Goal: Task Accomplishment & Management: Complete application form

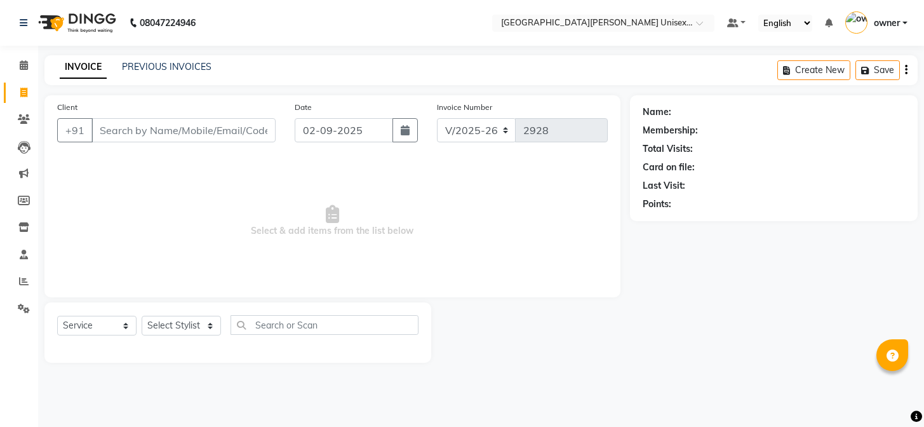
select select "7055"
select select "service"
click at [201, 116] on div "Client +91" at bounding box center [167, 126] width 238 height 52
click at [184, 133] on input "Client" at bounding box center [183, 130] width 184 height 24
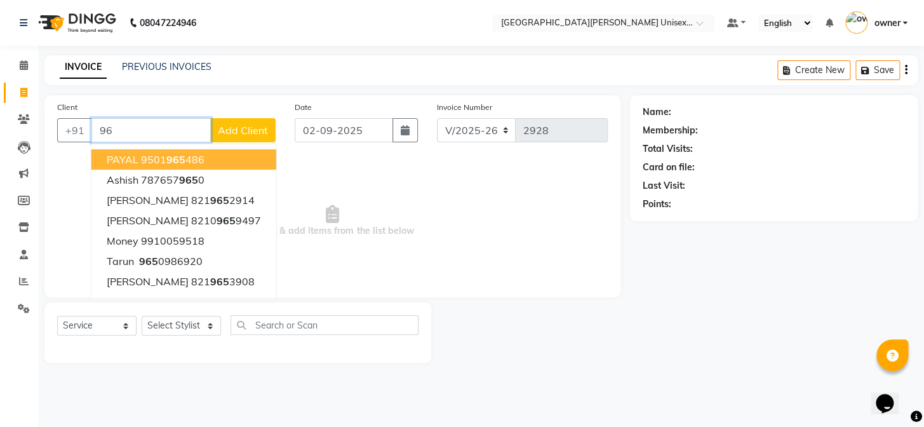
type input "9"
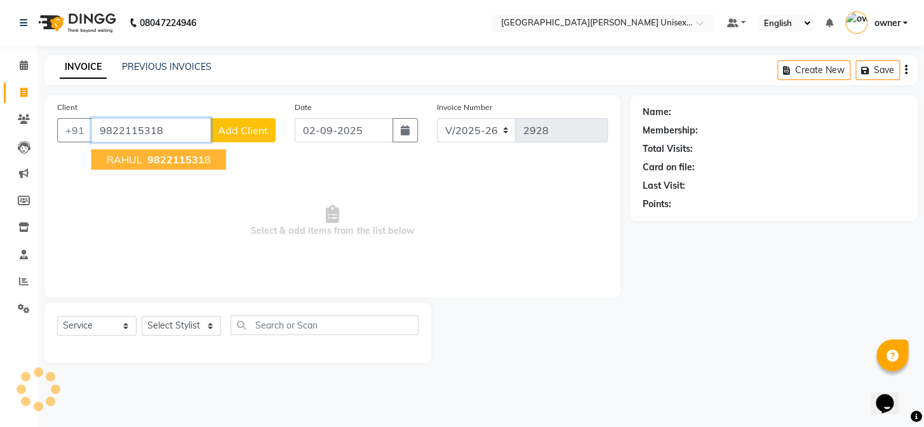
type input "9822115318"
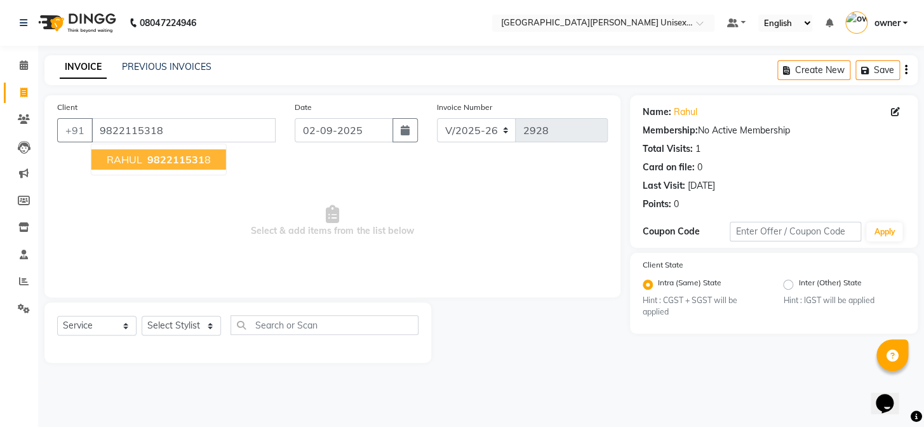
click at [121, 163] on span "RAHUL" at bounding box center [125, 159] width 36 height 13
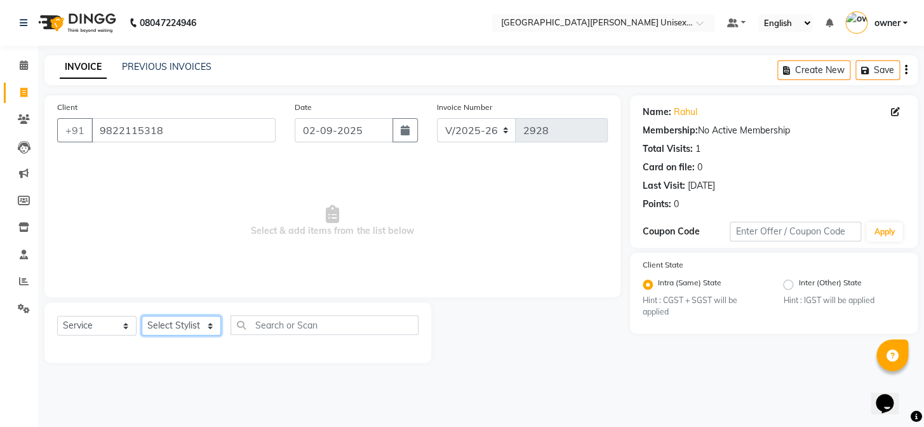
click at [185, 317] on select "Select Stylist anjali ashish talwar bhanu Bobby styler gurpreet owan HARMAN SIN…" at bounding box center [181, 326] width 79 height 20
select select "61129"
click at [142, 316] on select "Select Stylist anjali ashish talwar bhanu Bobby styler gurpreet owan HARMAN SIN…" at bounding box center [181, 326] width 79 height 20
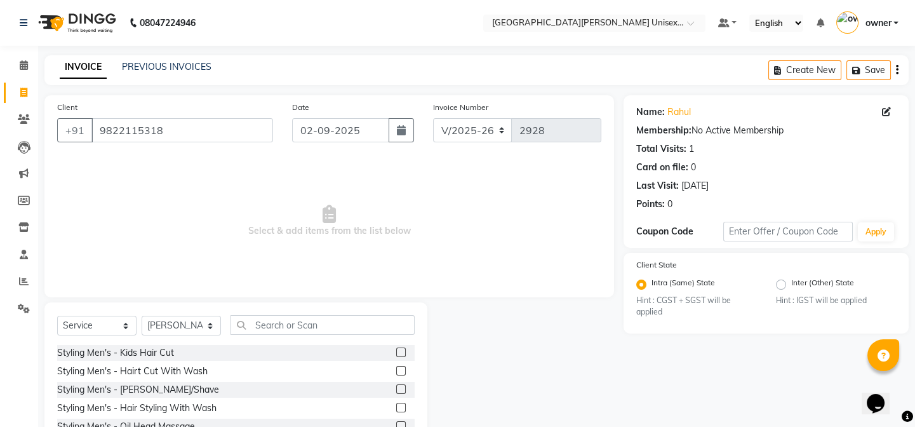
click at [396, 367] on label at bounding box center [401, 371] width 10 height 10
click at [396, 367] on input "checkbox" at bounding box center [400, 371] width 8 height 8
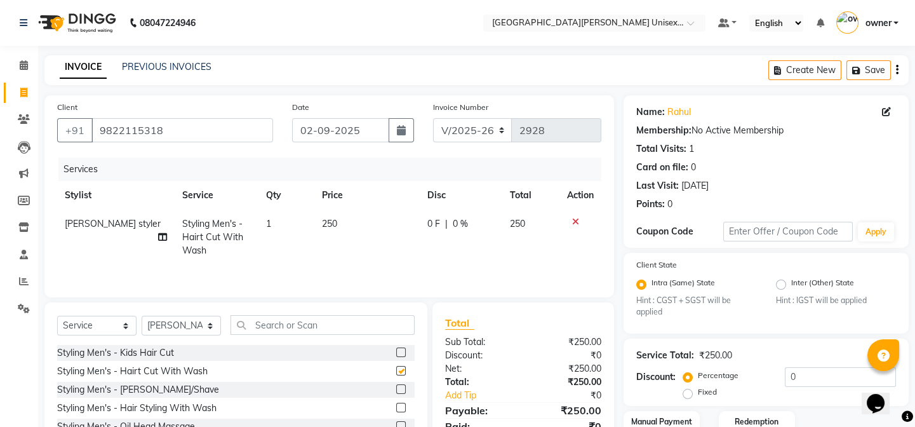
checkbox input "false"
click at [396, 391] on label at bounding box center [401, 389] width 10 height 10
click at [396, 391] on input "checkbox" at bounding box center [400, 390] width 8 height 8
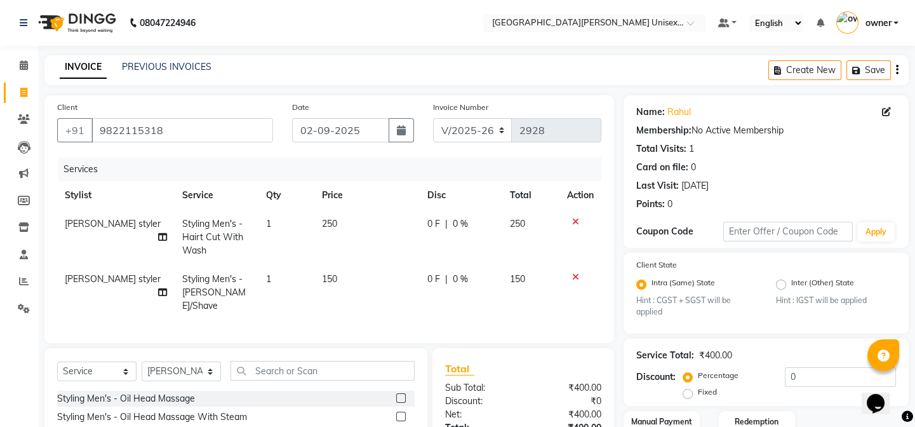
checkbox input "false"
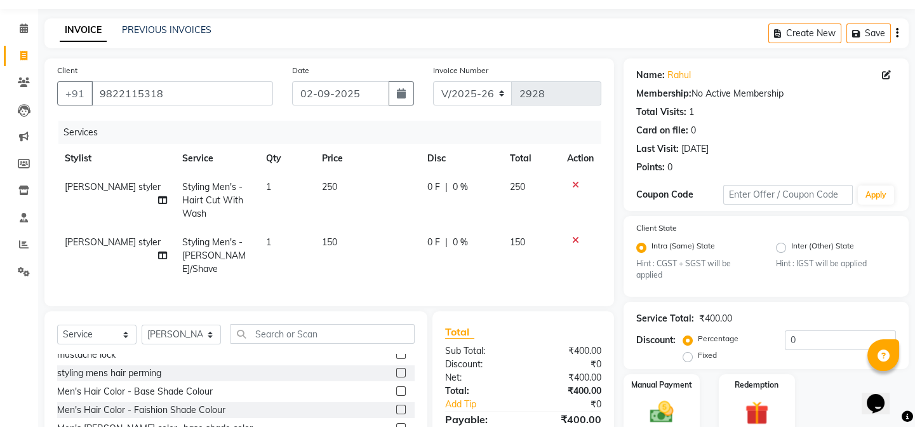
scroll to position [123, 0]
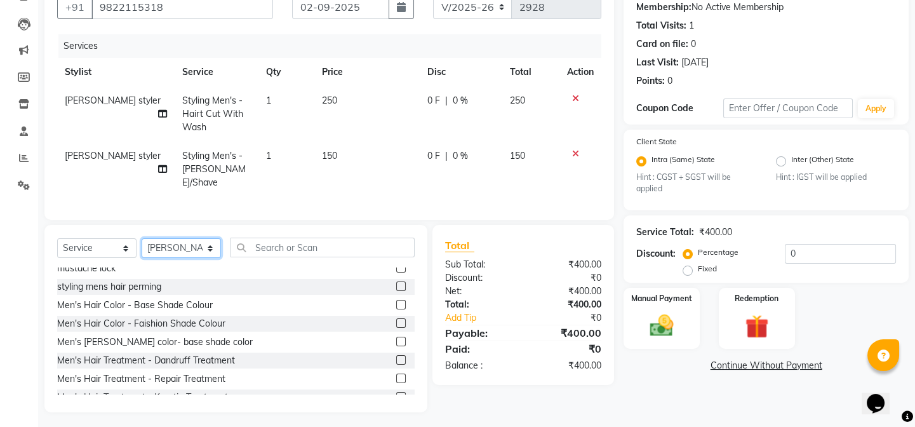
click at [197, 241] on select "Select Stylist anjali ashish talwar bhanu Bobby styler gurpreet owan HARMAN SIN…" at bounding box center [181, 248] width 79 height 20
select select "86130"
click at [142, 238] on select "Select Stylist anjali ashish talwar bhanu Bobby styler gurpreet owan HARMAN SIN…" at bounding box center [181, 248] width 79 height 20
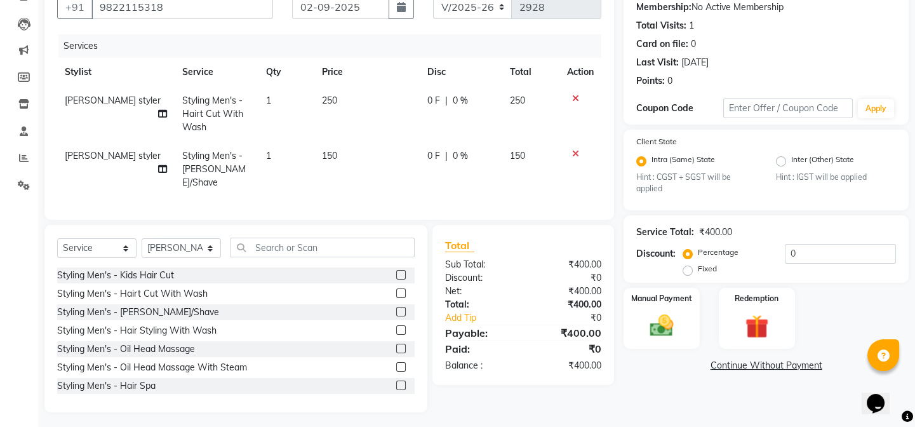
click at [396, 290] on label at bounding box center [401, 293] width 10 height 10
click at [396, 290] on input "checkbox" at bounding box center [400, 294] width 8 height 8
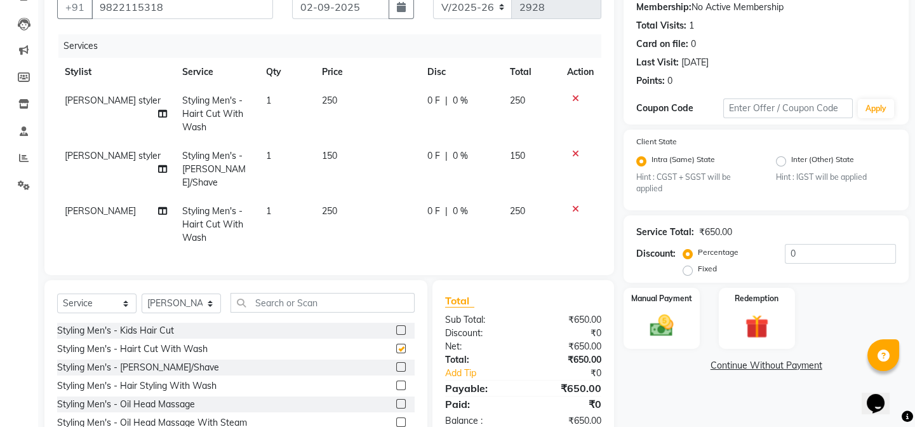
checkbox input "false"
click at [396, 362] on label at bounding box center [401, 367] width 10 height 10
click at [396, 363] on input "checkbox" at bounding box center [400, 367] width 8 height 8
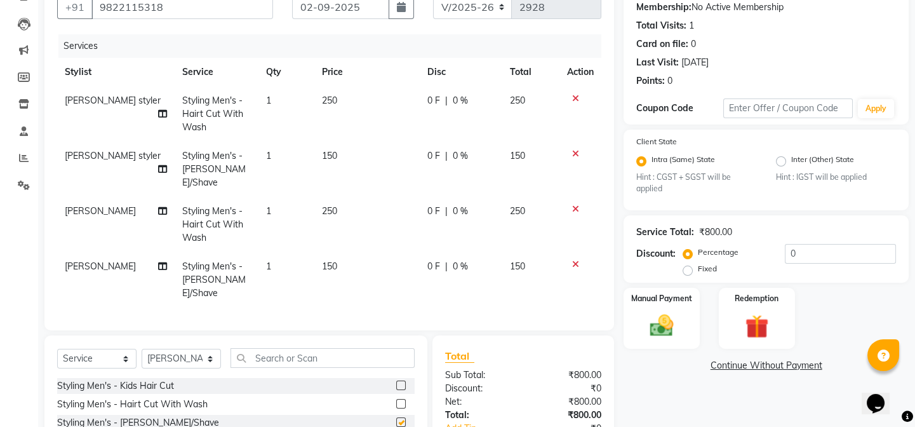
checkbox input "false"
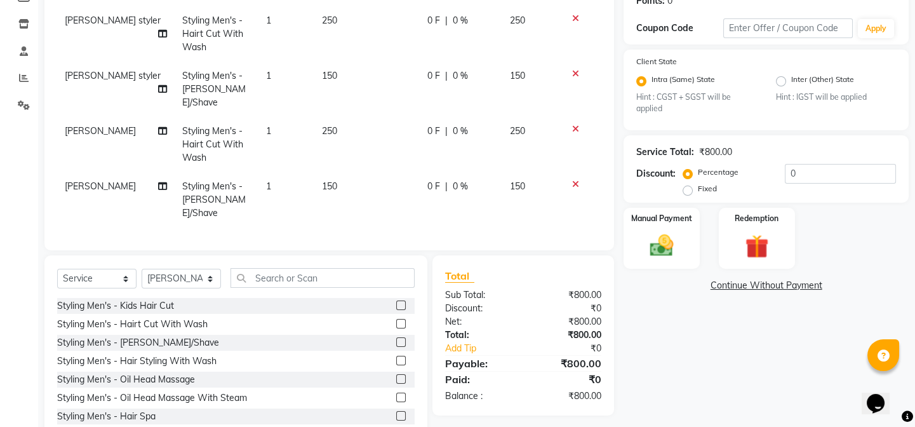
scroll to position [220, 0]
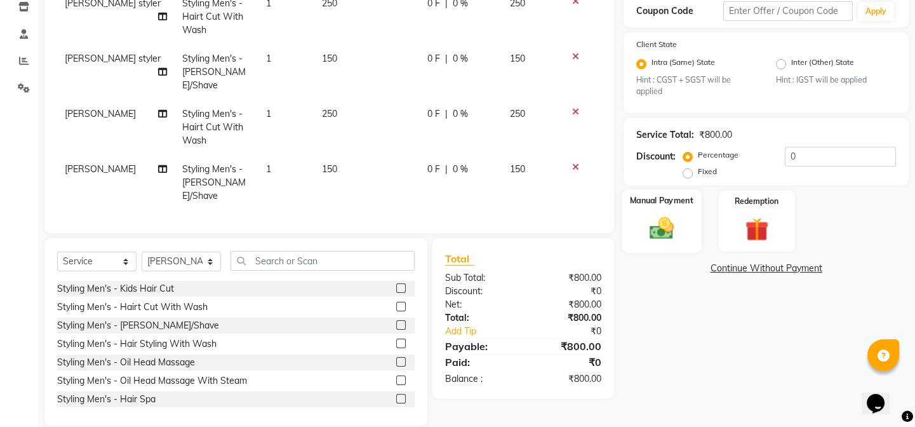
click at [652, 235] on img at bounding box center [661, 229] width 39 height 28
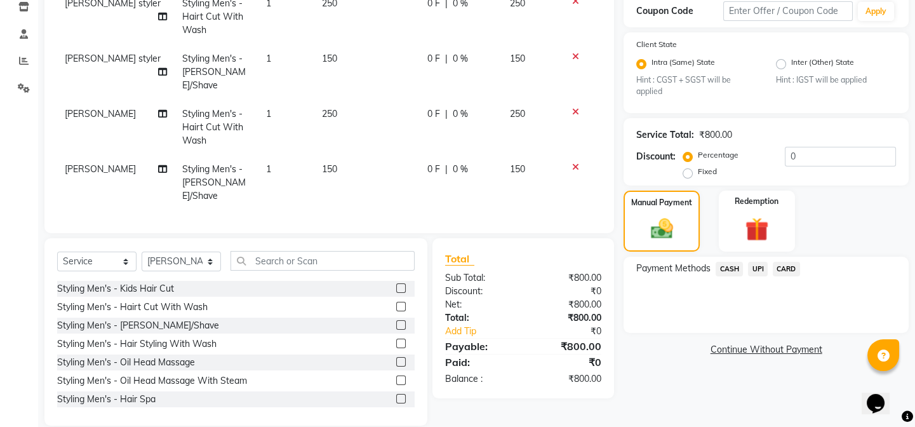
click at [760, 273] on span "UPI" at bounding box center [758, 269] width 20 height 15
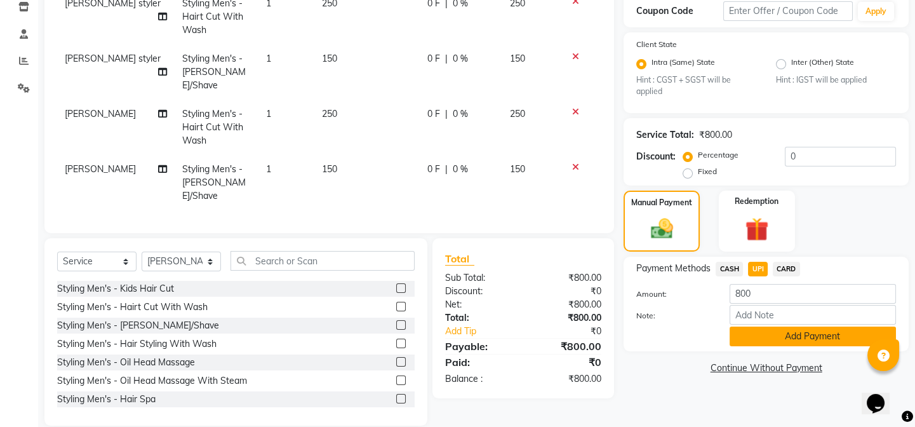
click at [800, 341] on button "Add Payment" at bounding box center [813, 336] width 166 height 20
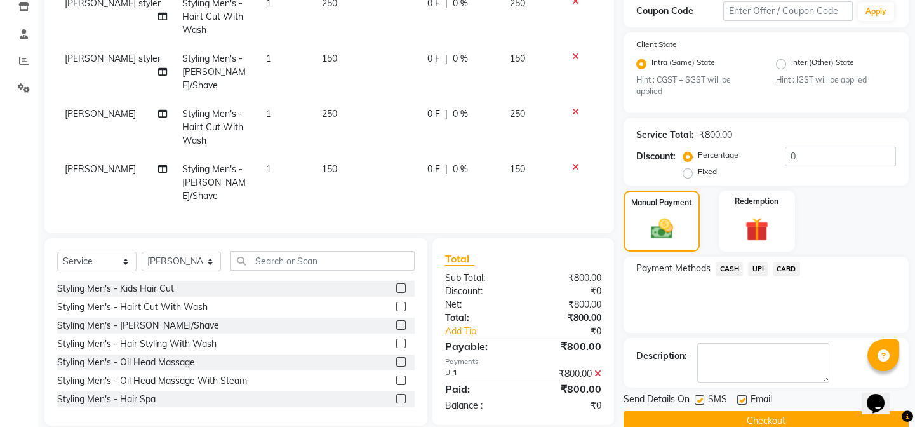
scroll to position [243, 0]
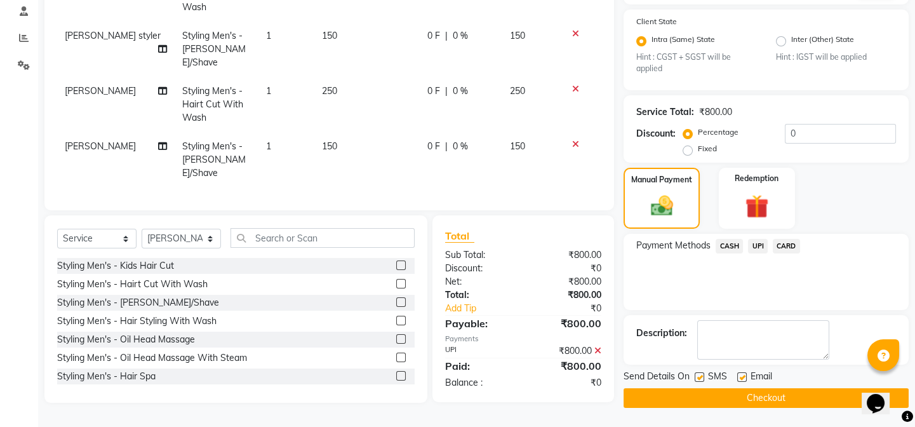
click at [809, 395] on button "Checkout" at bounding box center [766, 398] width 285 height 20
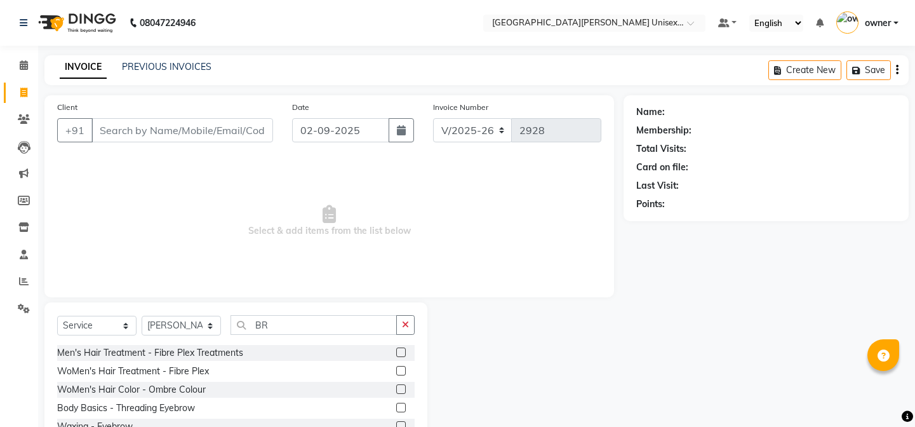
select select "7055"
select select "service"
select select "58731"
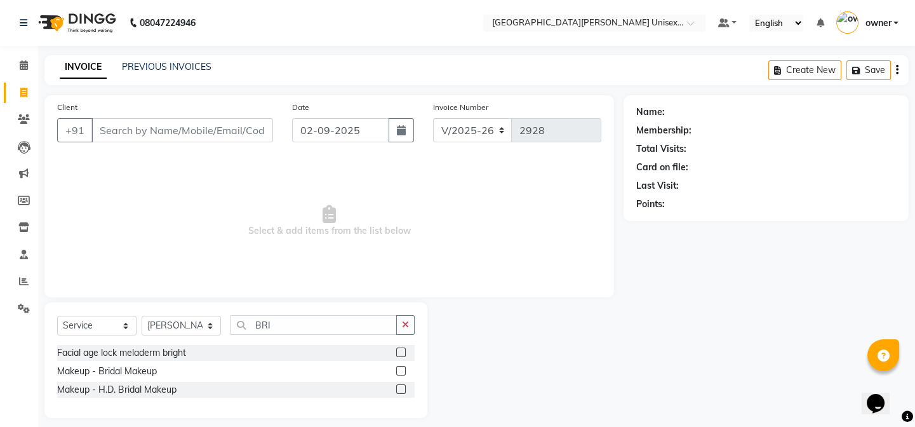
type input "BRI"
click at [400, 369] on label at bounding box center [401, 371] width 10 height 10
click at [400, 369] on input "checkbox" at bounding box center [400, 371] width 8 height 8
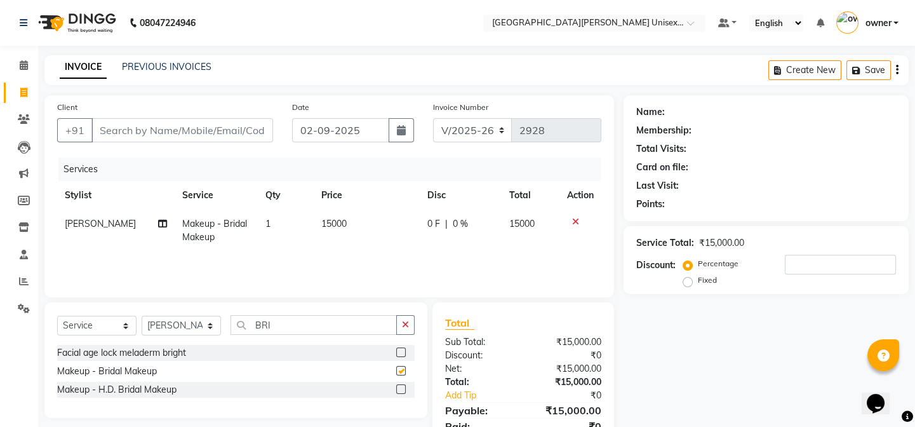
checkbox input "false"
click at [349, 225] on td "15000" at bounding box center [366, 231] width 106 height 42
select select "58731"
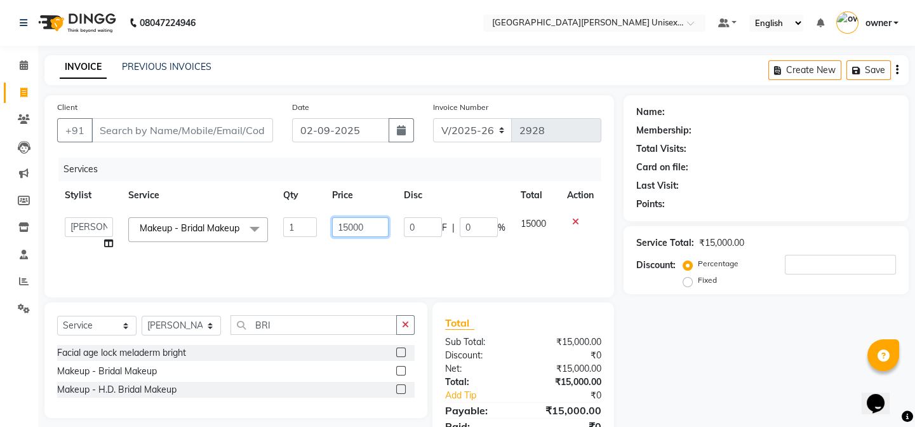
click at [369, 223] on input "15000" at bounding box center [360, 227] width 57 height 20
click at [575, 222] on icon at bounding box center [575, 221] width 7 height 9
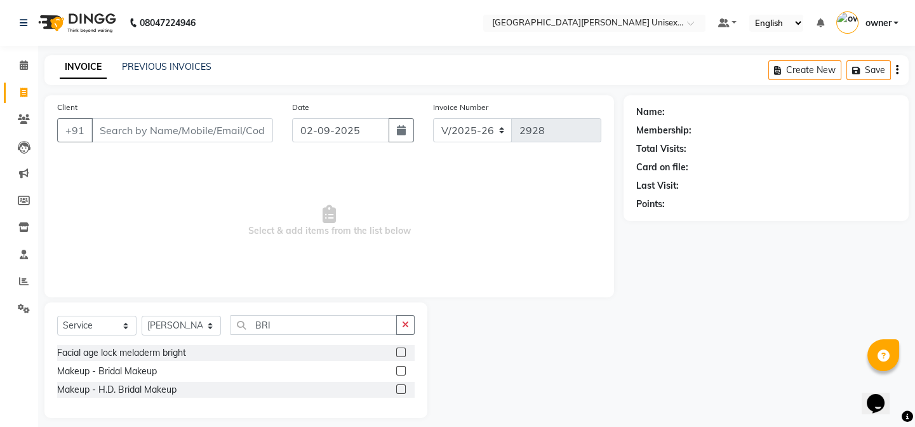
click at [402, 370] on label at bounding box center [401, 371] width 10 height 10
click at [402, 370] on input "checkbox" at bounding box center [400, 371] width 8 height 8
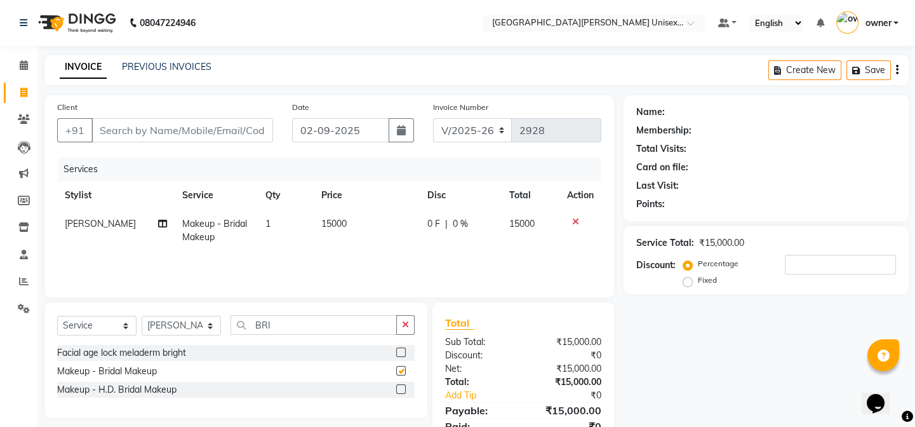
checkbox input "false"
click at [365, 223] on td "15000" at bounding box center [366, 231] width 106 height 42
select select "58731"
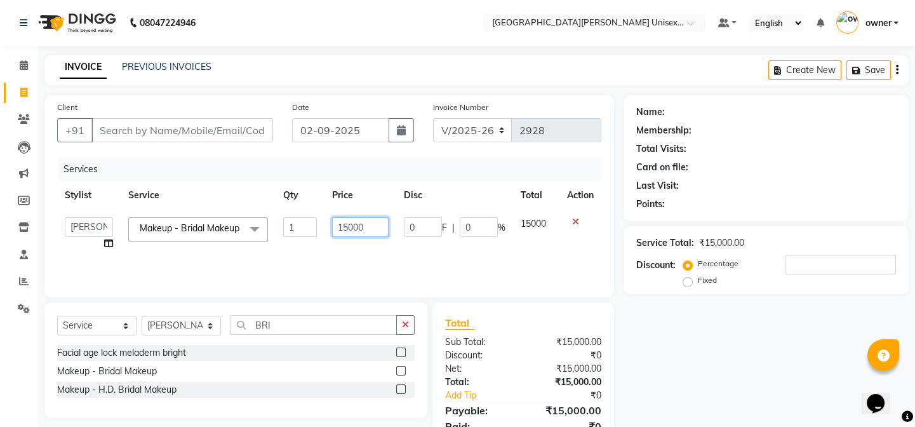
click at [379, 222] on input "15000" at bounding box center [360, 227] width 57 height 20
type input "1"
type input "1000"
click at [403, 262] on div "Services Stylist Service Qty Price Disc Total Action anjali [PERSON_NAME] [PERS…" at bounding box center [329, 221] width 544 height 127
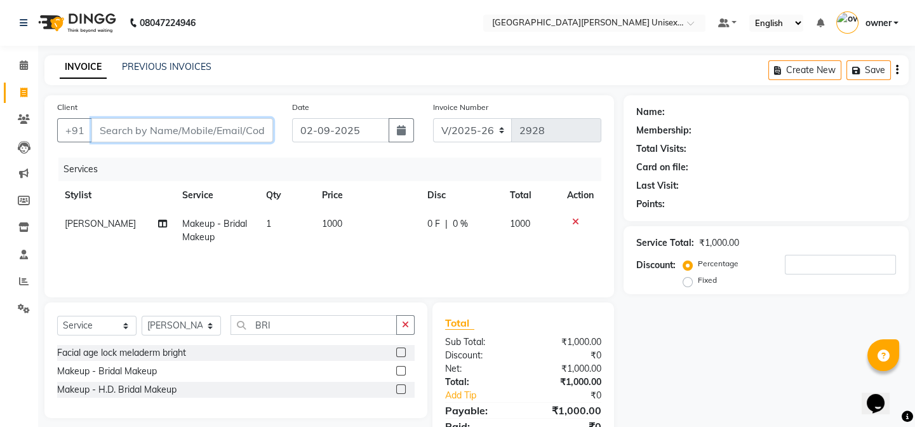
click at [210, 127] on input "Client" at bounding box center [182, 130] width 182 height 24
type input "9"
type input "0"
type input "9816856296"
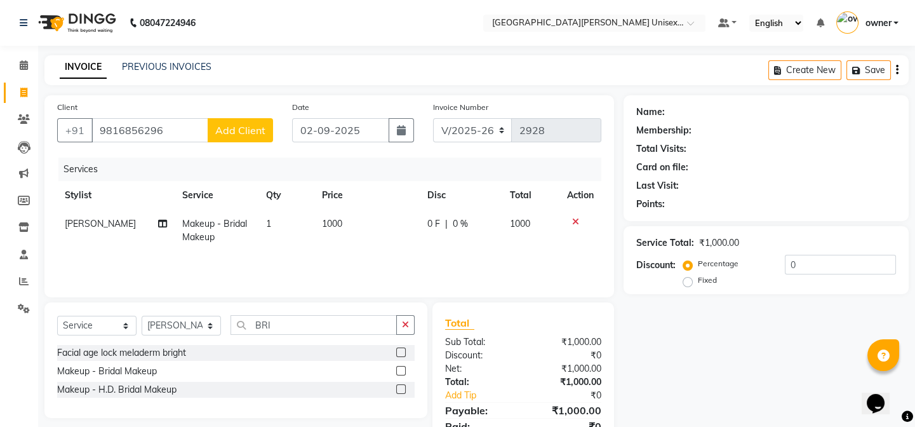
click at [220, 133] on span "Add Client" at bounding box center [240, 130] width 50 height 13
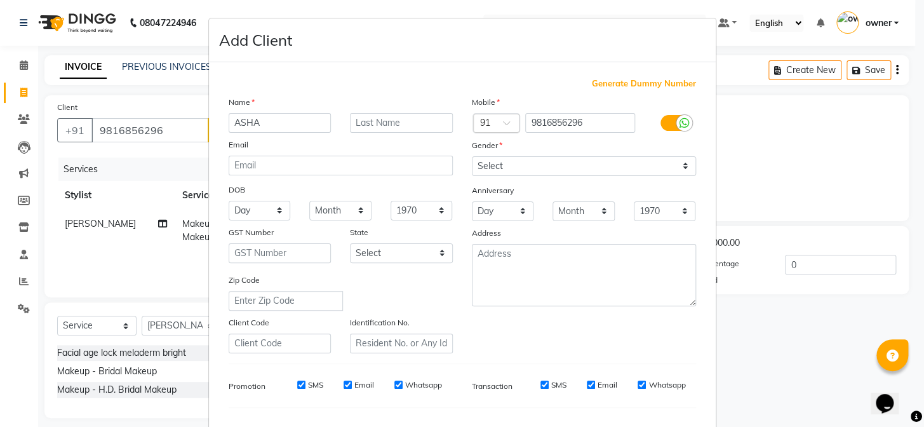
type input "ASHA"
click at [368, 121] on input "text" at bounding box center [401, 123] width 103 height 20
type input "BRIDE"
click at [673, 158] on select "Select [DEMOGRAPHIC_DATA] [DEMOGRAPHIC_DATA] Other Prefer Not To Say" at bounding box center [584, 166] width 224 height 20
select select "[DEMOGRAPHIC_DATA]"
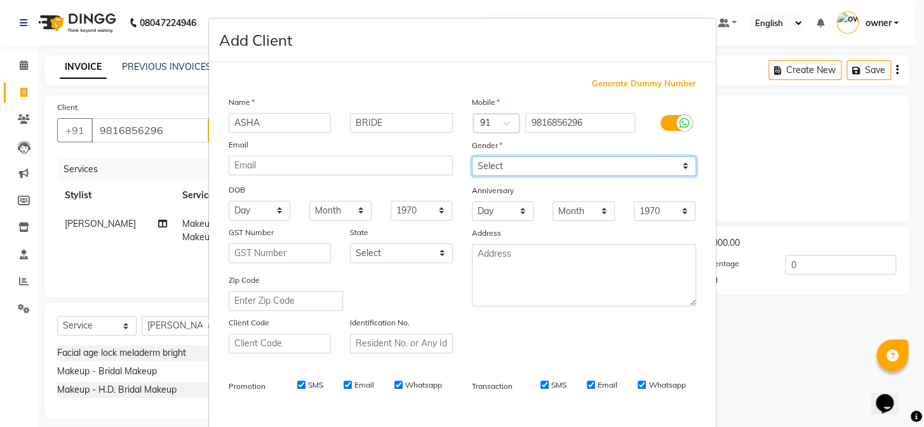
click at [472, 156] on select "Select [DEMOGRAPHIC_DATA] [DEMOGRAPHIC_DATA] Other Prefer Not To Say" at bounding box center [584, 166] width 224 height 20
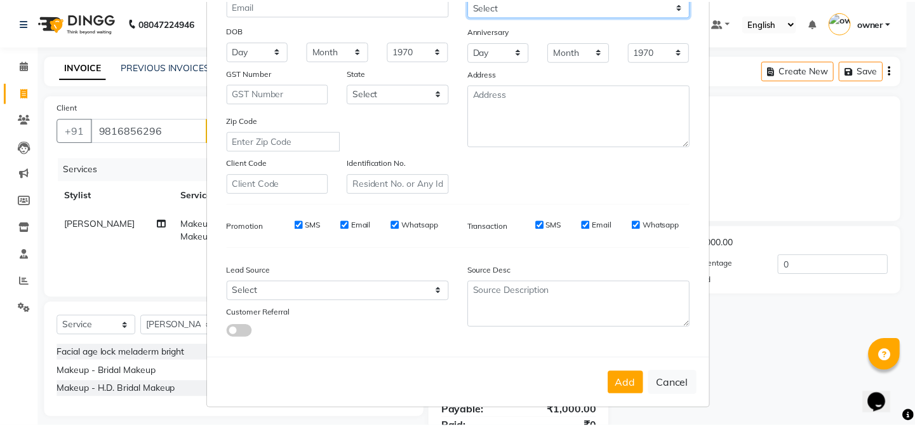
scroll to position [163, 0]
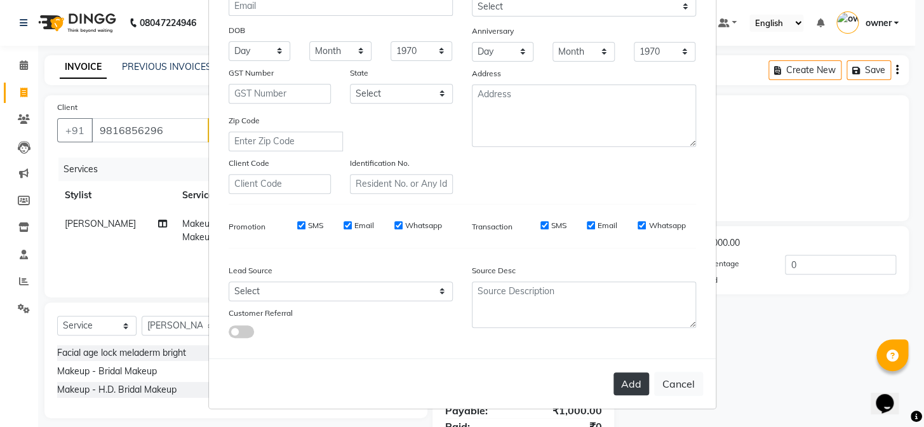
click at [635, 380] on button "Add" at bounding box center [632, 383] width 36 height 23
select select
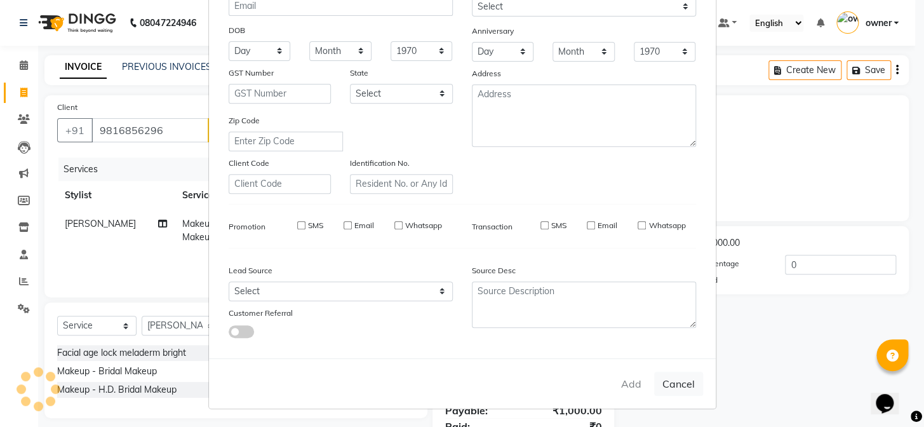
select select
checkbox input "false"
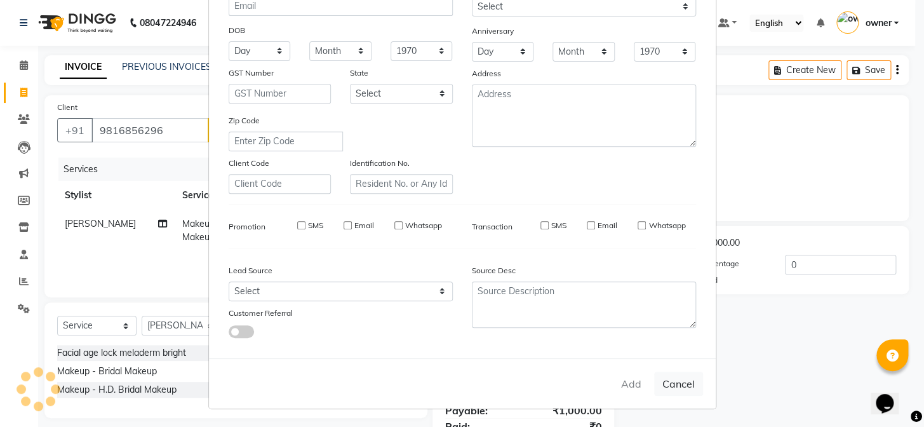
checkbox input "false"
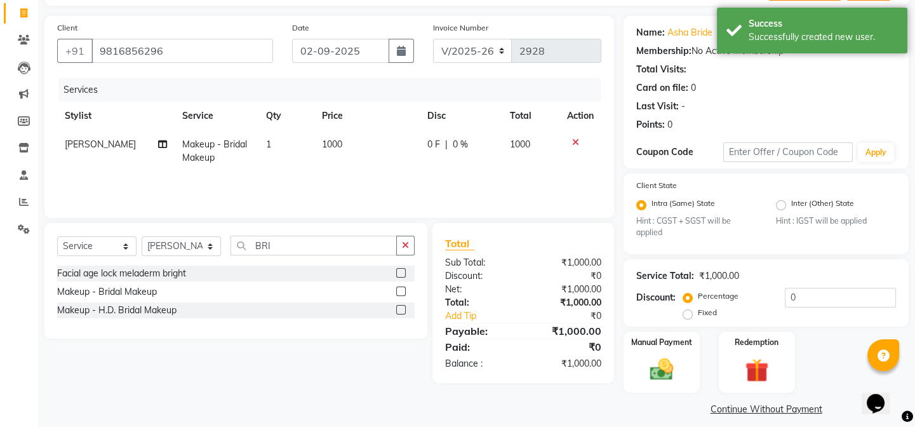
scroll to position [91, 0]
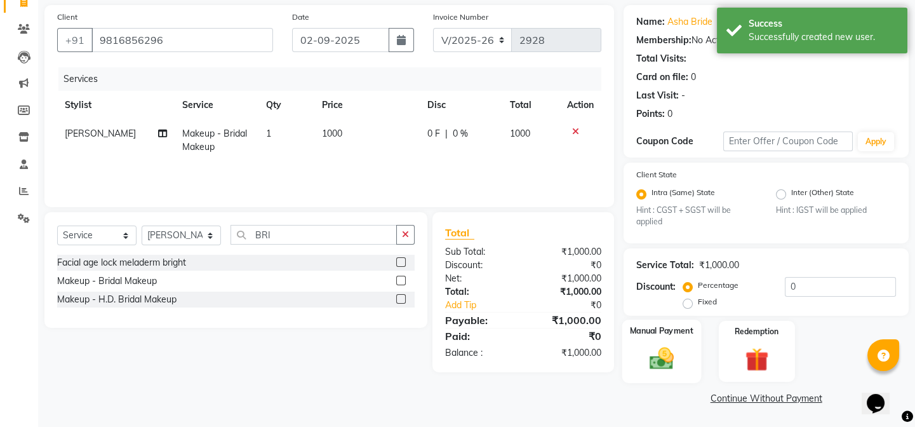
click at [673, 352] on img at bounding box center [661, 359] width 39 height 28
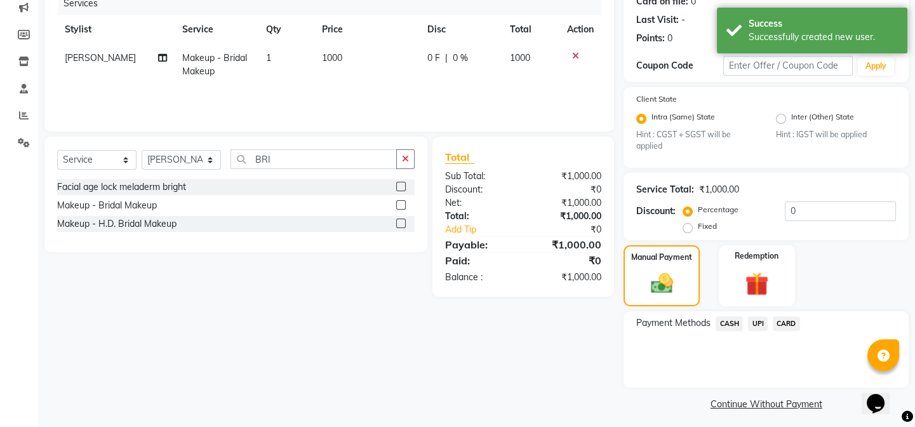
scroll to position [172, 0]
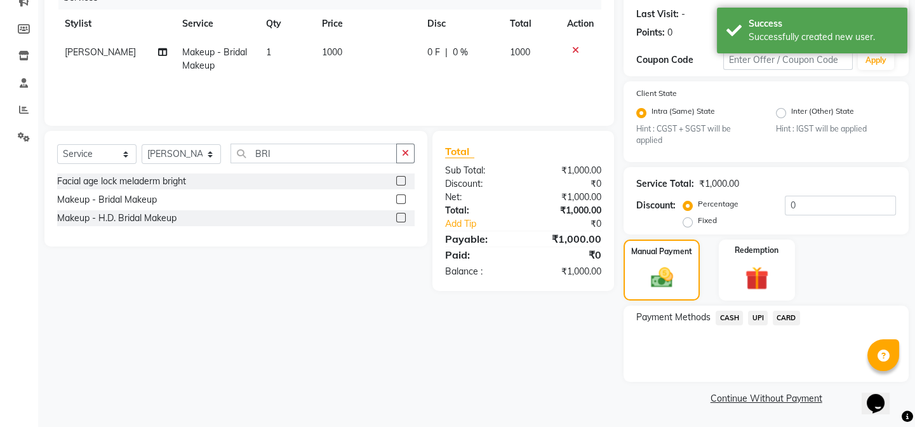
click at [764, 315] on span "UPI" at bounding box center [758, 318] width 20 height 15
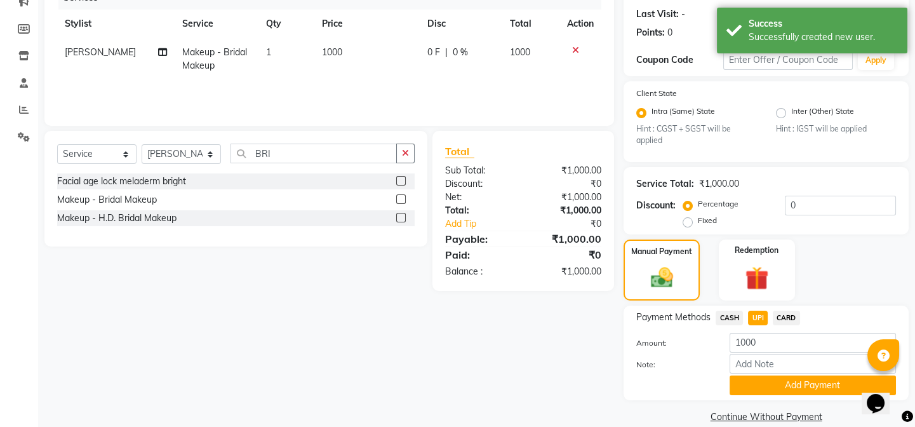
click at [737, 316] on span "CASH" at bounding box center [729, 318] width 27 height 15
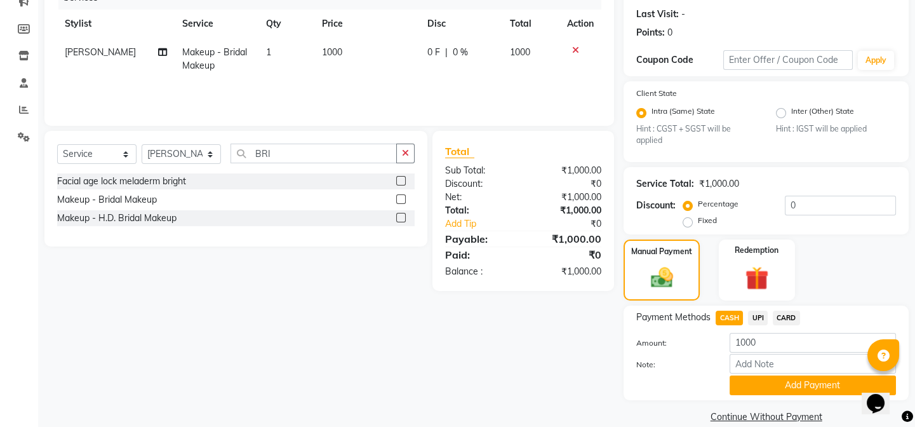
click at [762, 316] on span "UPI" at bounding box center [758, 318] width 20 height 15
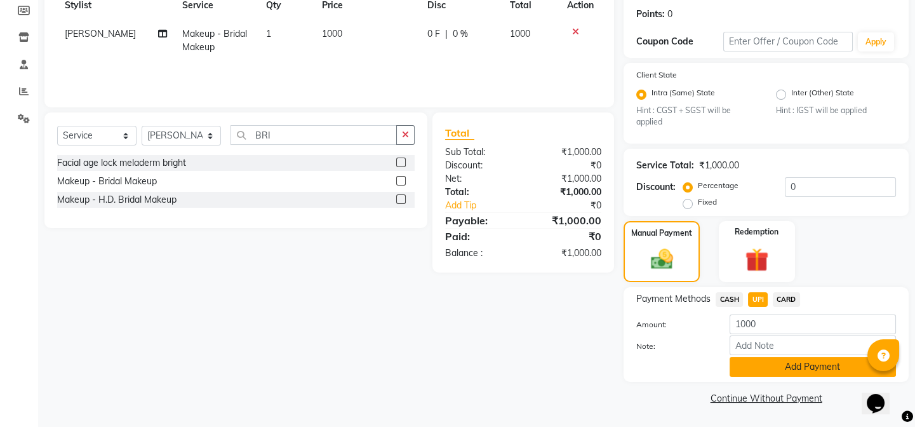
click at [766, 363] on button "Add Payment" at bounding box center [813, 367] width 166 height 20
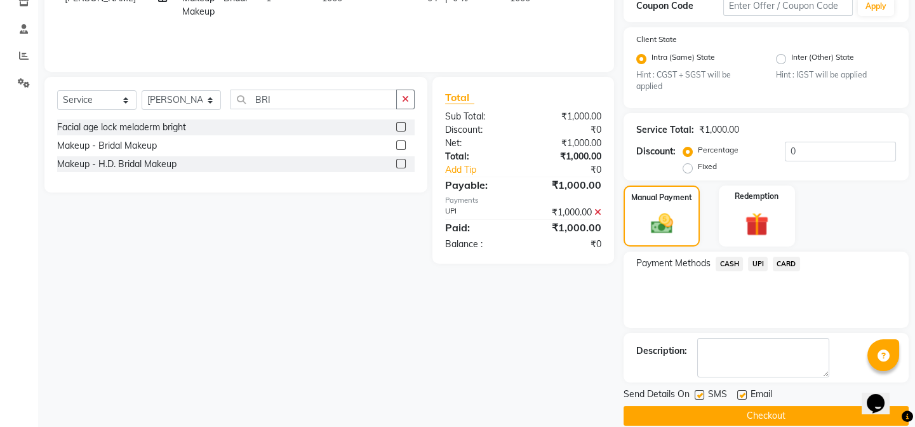
scroll to position [243, 0]
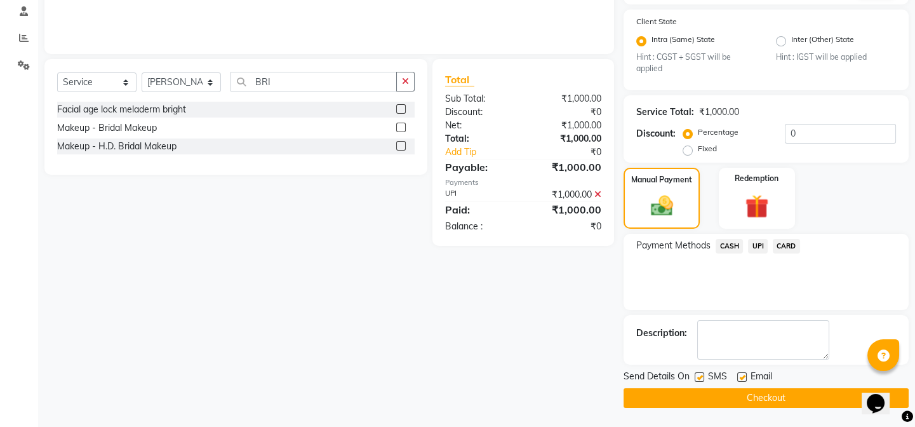
click at [699, 376] on label at bounding box center [700, 377] width 10 height 10
click at [699, 376] on input "checkbox" at bounding box center [699, 378] width 8 height 8
checkbox input "false"
click at [700, 385] on div at bounding box center [699, 378] width 8 height 13
click at [700, 386] on div "Send Details On SMS Email Checkout" at bounding box center [766, 389] width 285 height 38
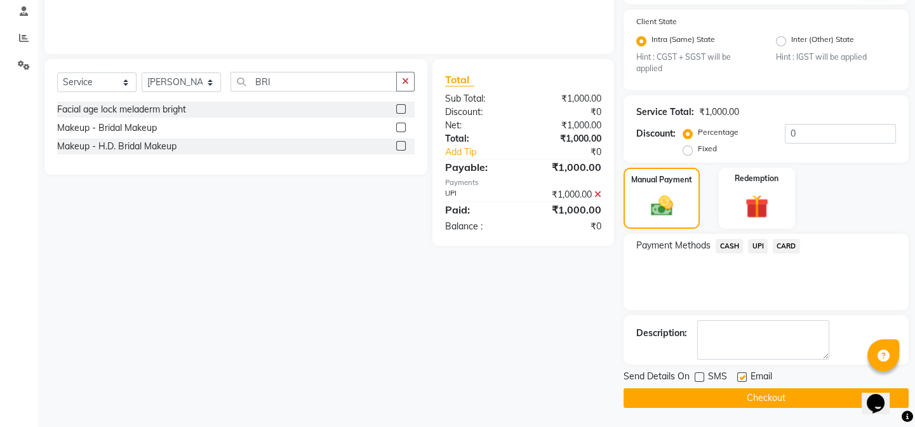
click at [700, 394] on button "Checkout" at bounding box center [766, 398] width 285 height 20
